Goal: Transaction & Acquisition: Purchase product/service

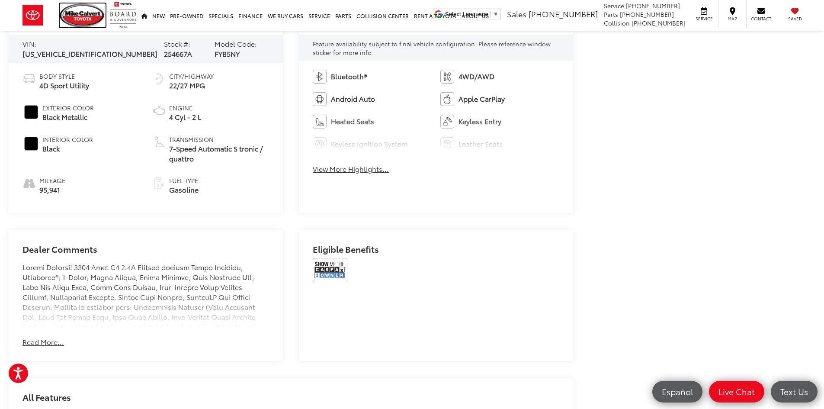
click at [96, 10] on img at bounding box center [83, 15] width 46 height 24
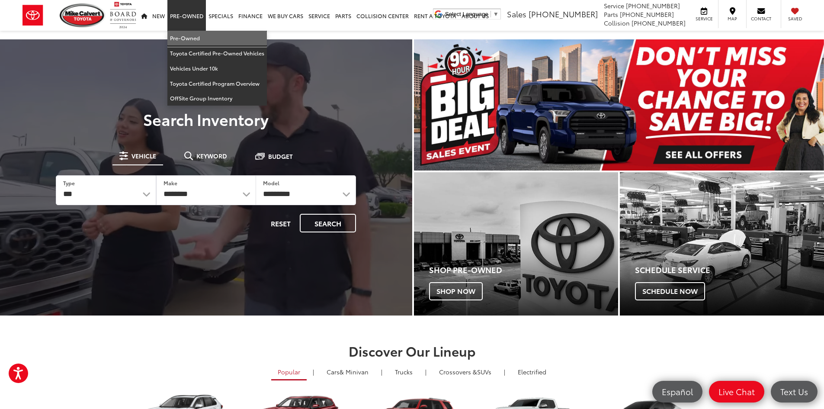
click at [189, 44] on link "Pre-Owned" at bounding box center [217, 38] width 100 height 15
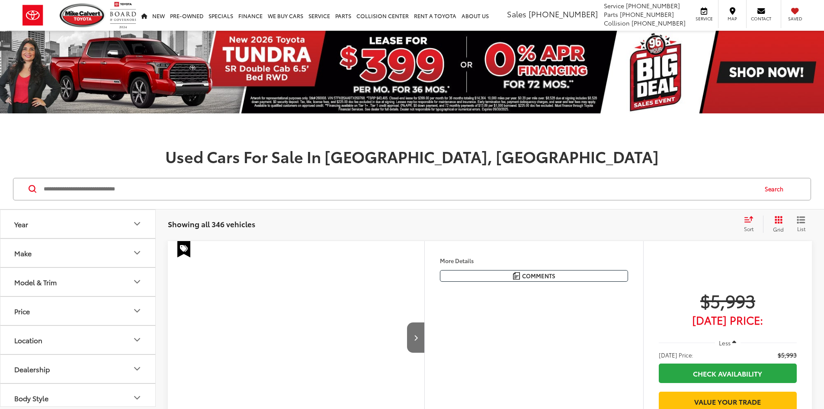
click at [163, 187] on input "Search by Make, Model, or Keyword" at bounding box center [400, 189] width 714 height 21
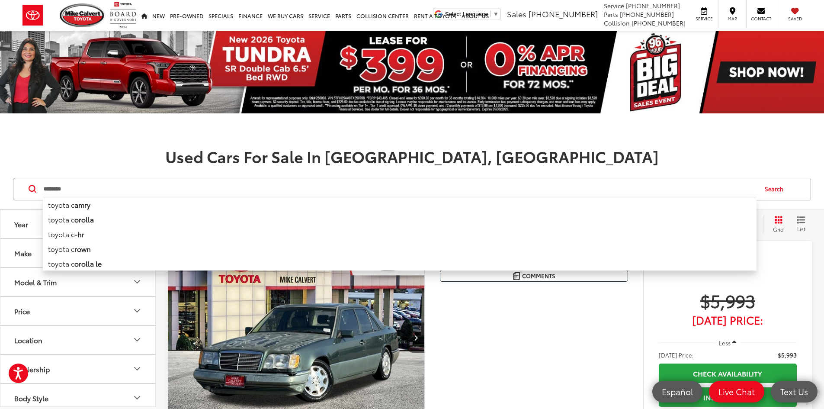
click at [69, 219] on li "toyota c orolla" at bounding box center [400, 219] width 714 height 15
type input "**********"
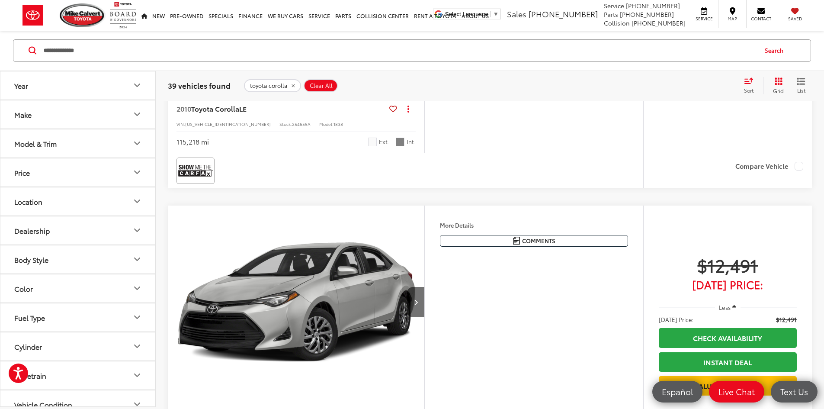
scroll to position [1038, 0]
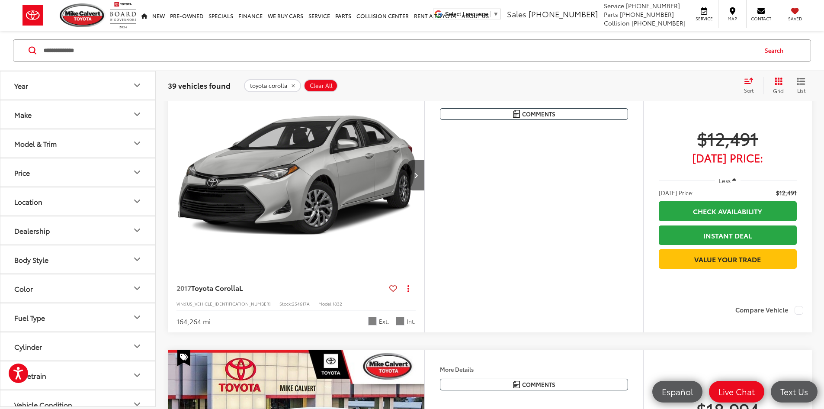
click at [193, 55] on img at bounding box center [195, 43] width 35 height 23
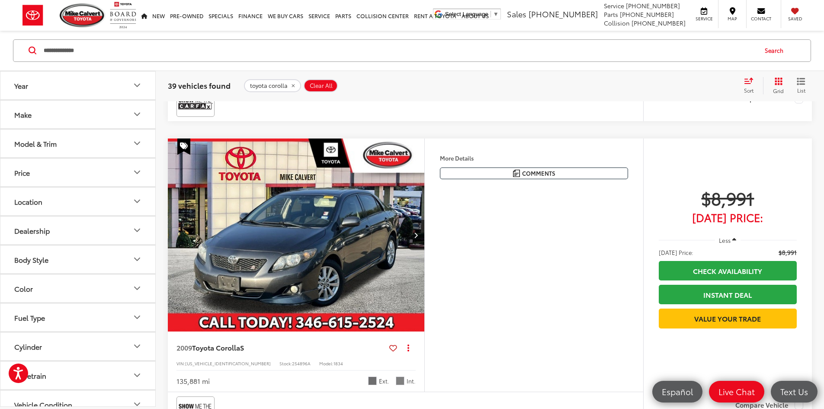
scroll to position [260, 0]
